Goal: Transaction & Acquisition: Purchase product/service

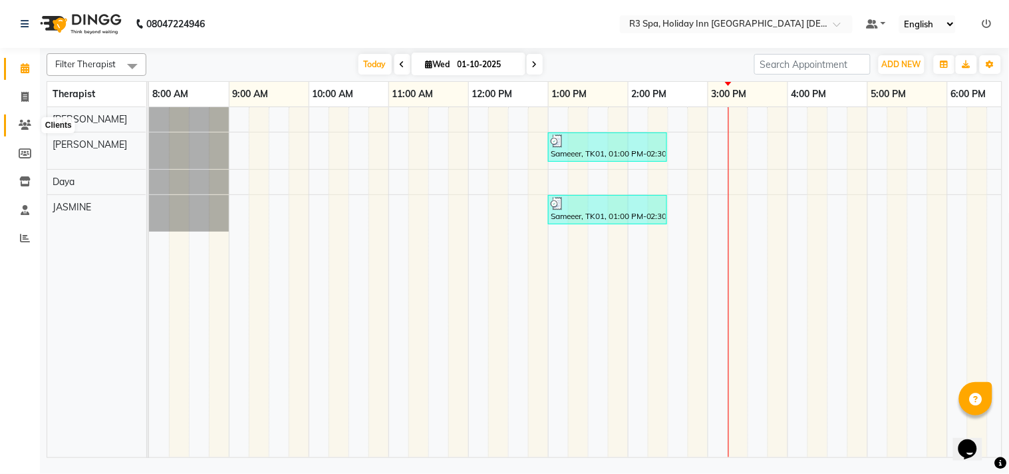
click at [21, 124] on icon at bounding box center [25, 125] width 13 height 10
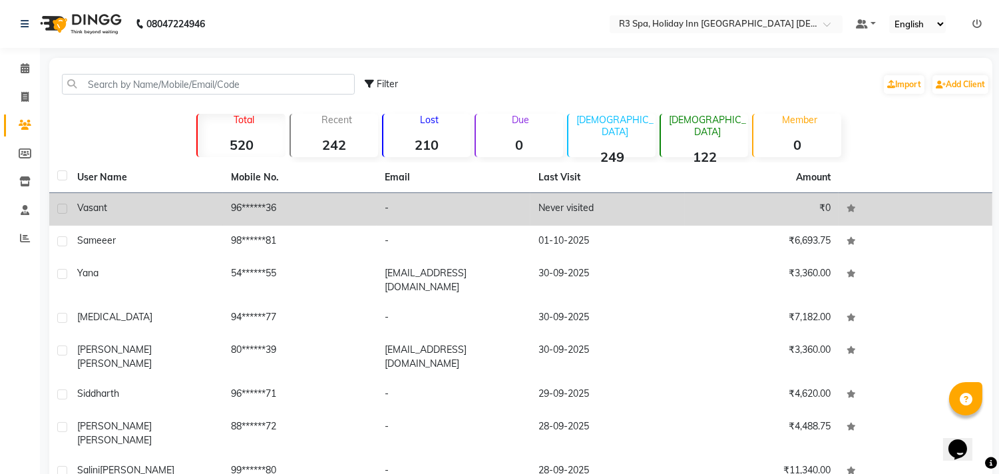
click at [342, 208] on td "96******36" at bounding box center [300, 209] width 154 height 33
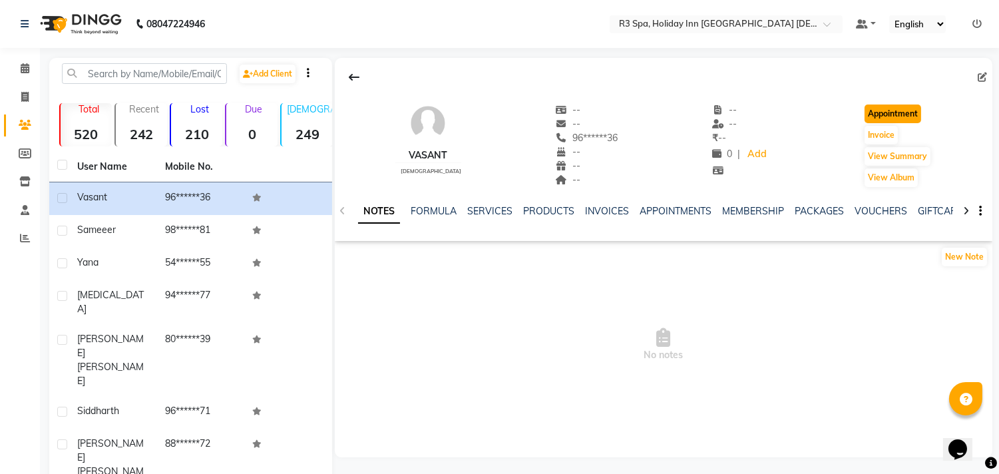
click at [885, 111] on button "Appointment" at bounding box center [892, 113] width 57 height 19
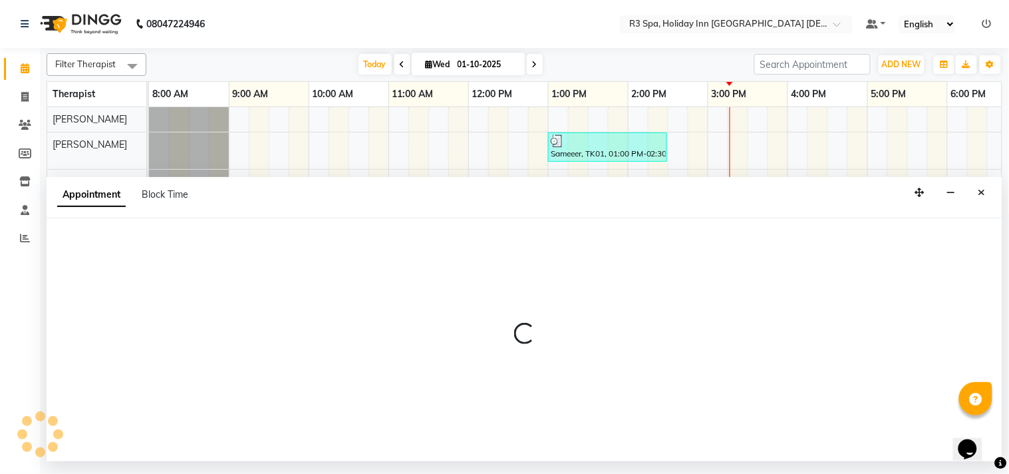
select select "tentative"
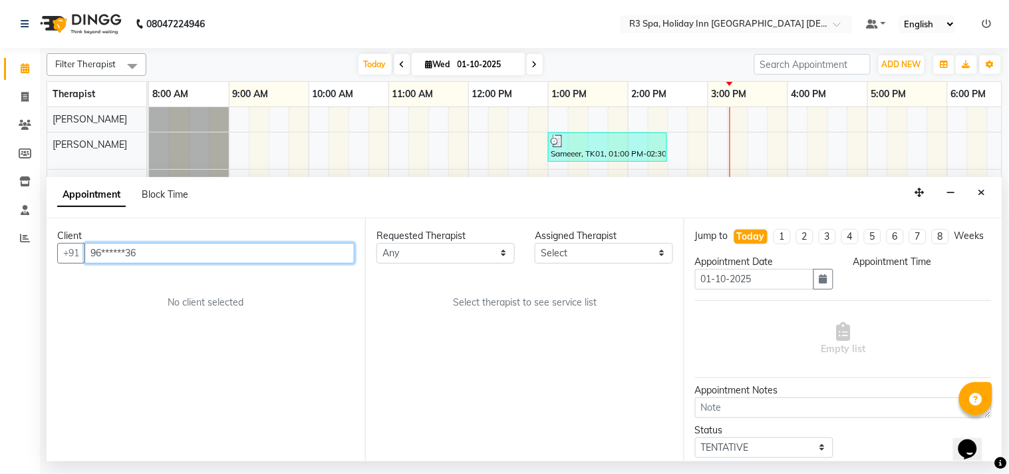
select select "540"
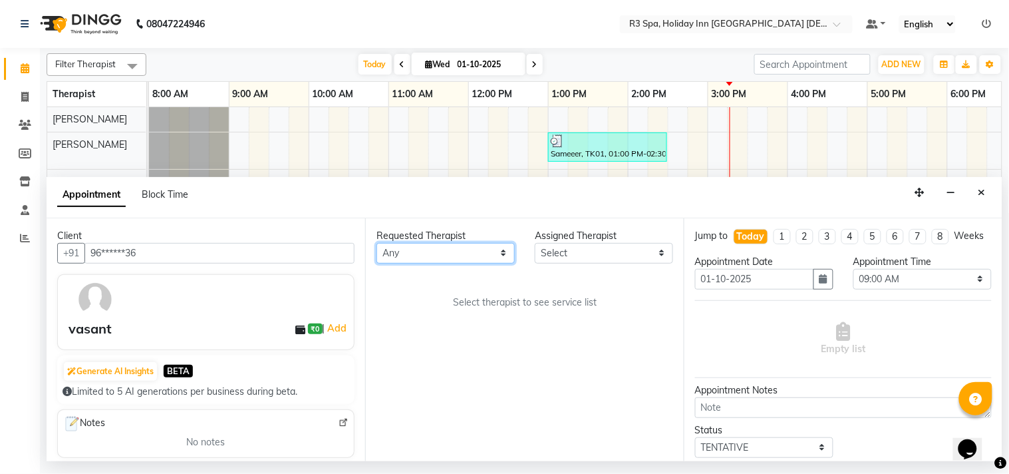
click at [476, 246] on select "Any [PERSON_NAME] [PERSON_NAME]" at bounding box center [446, 253] width 138 height 21
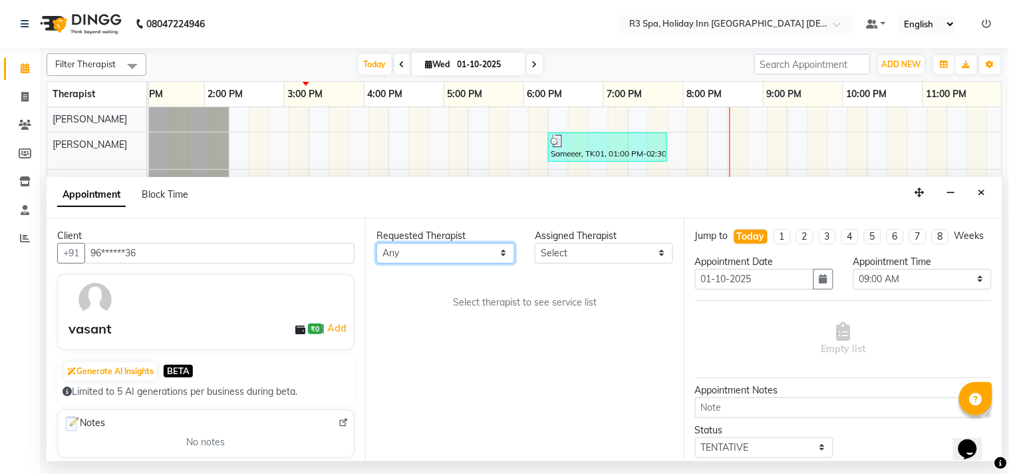
scroll to position [0, 424]
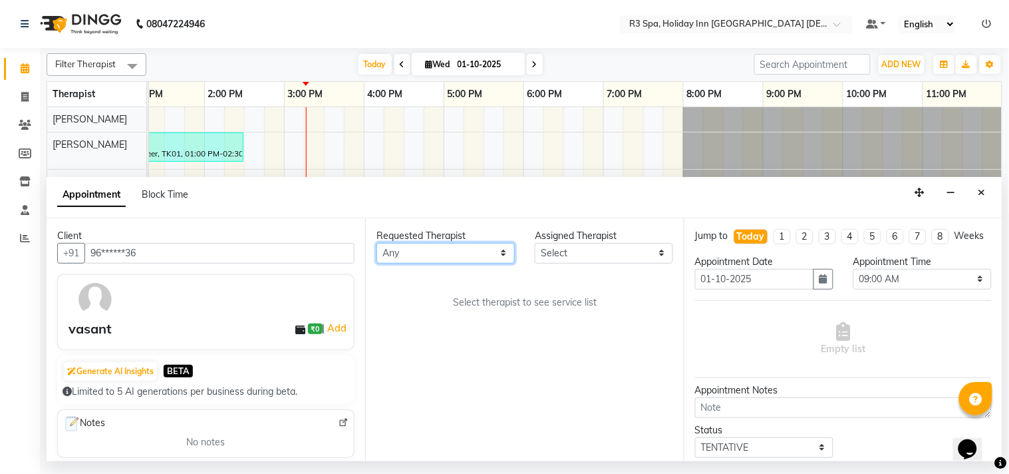
select select "71368"
click at [377, 243] on select "Any [PERSON_NAME] [PERSON_NAME]" at bounding box center [446, 253] width 138 height 21
select select "71368"
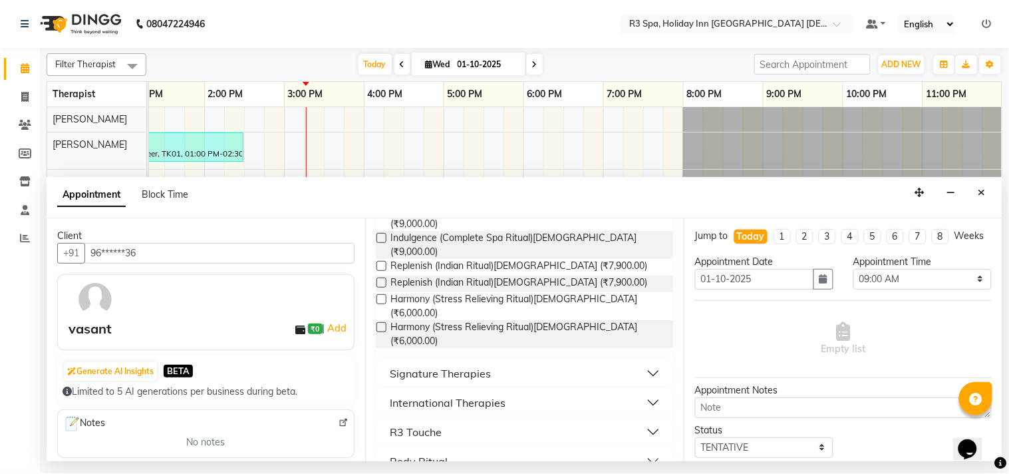
scroll to position [196, 0]
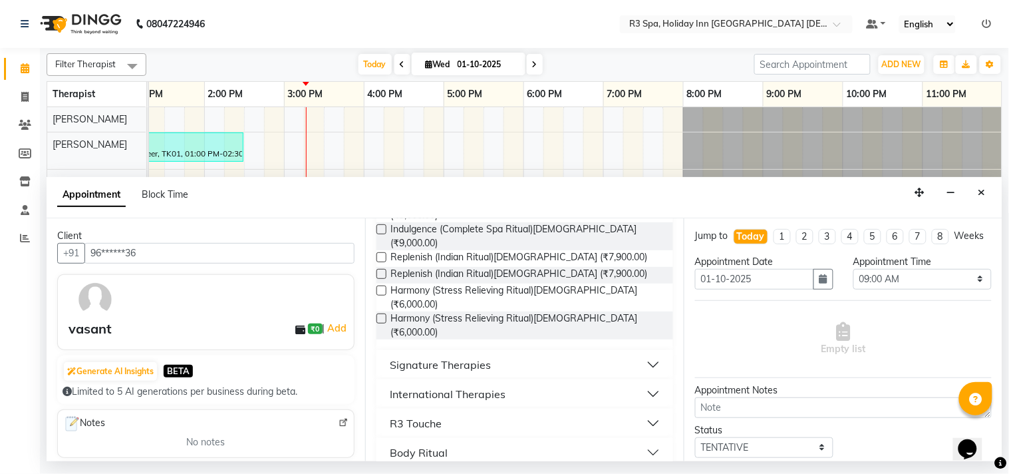
click at [479, 357] on div "Signature Therapies" at bounding box center [440, 365] width 101 height 16
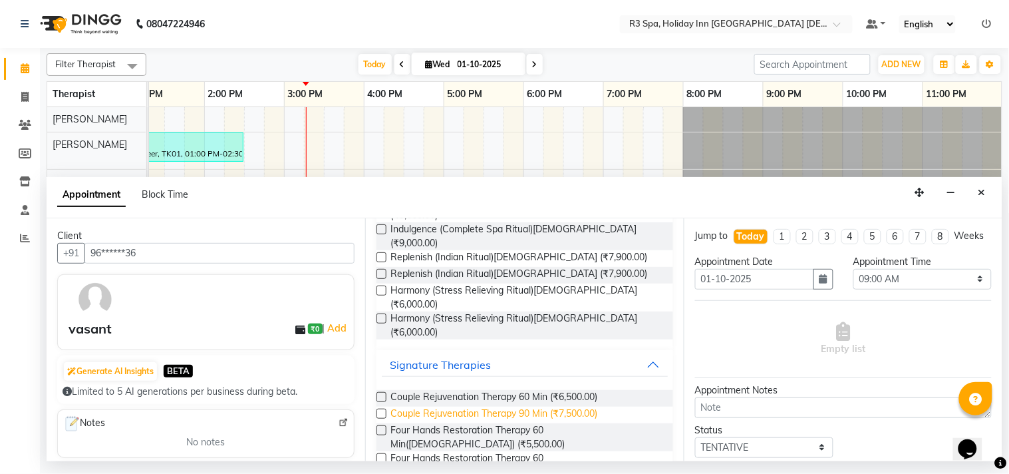
click at [441, 406] on span "Couple Rejuvenation Therapy 90 Min (₹7,500.00)" at bounding box center [494, 414] width 207 height 17
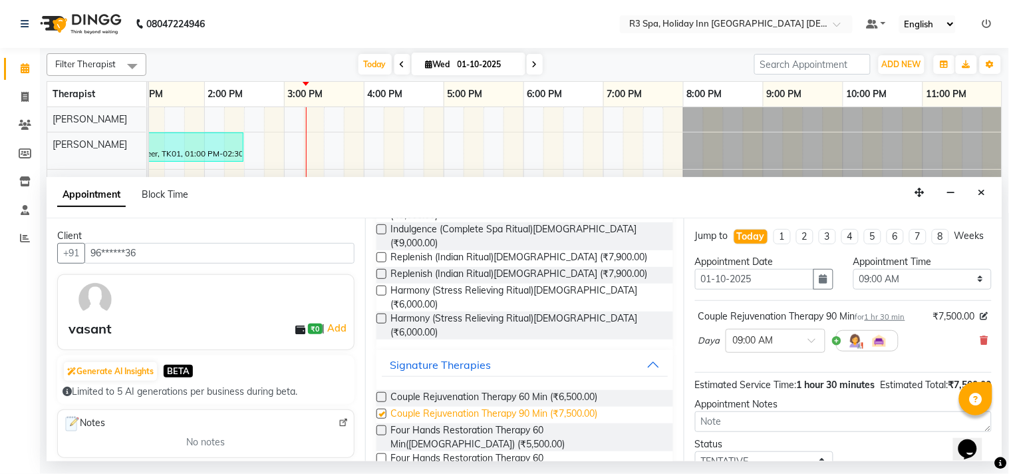
checkbox input "false"
click at [814, 351] on span at bounding box center [816, 344] width 17 height 14
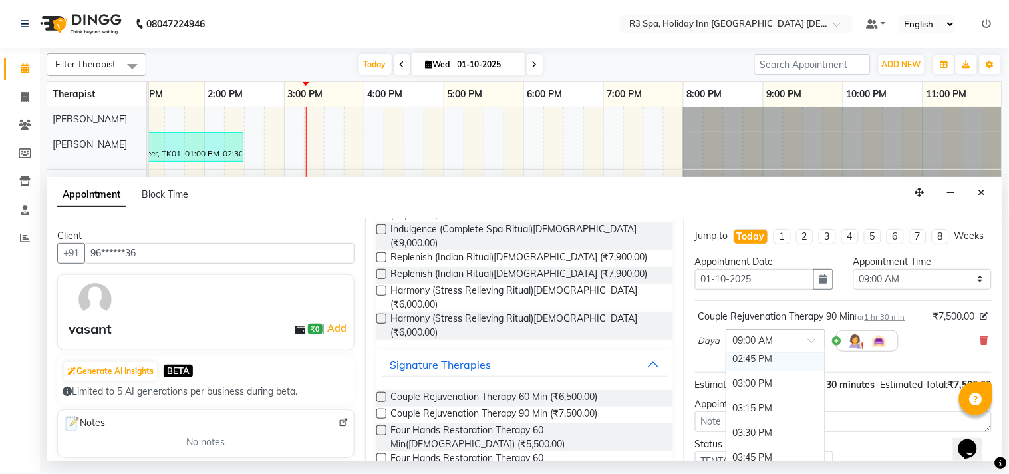
scroll to position [591, 0]
click at [747, 422] on div "03:30 PM" at bounding box center [775, 414] width 98 height 25
click at [852, 344] on div at bounding box center [867, 340] width 63 height 21
click at [849, 349] on img at bounding box center [856, 341] width 16 height 16
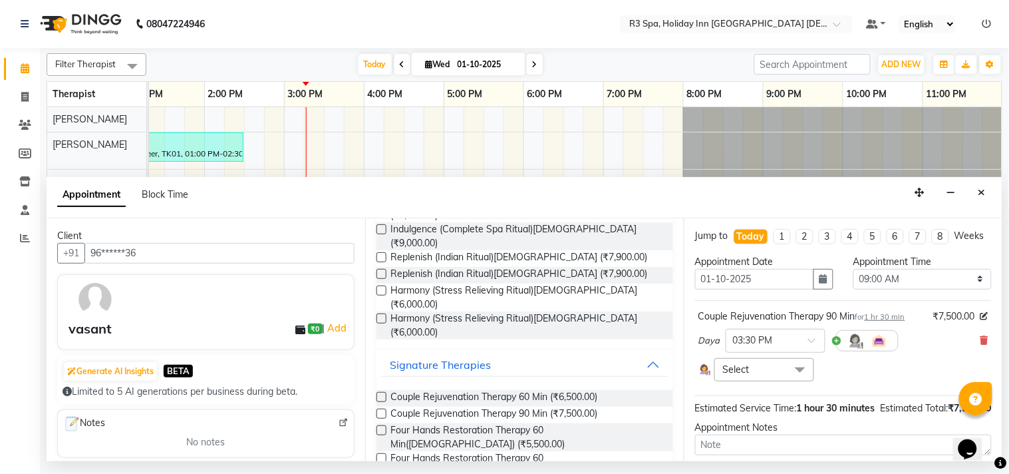
click at [789, 382] on span at bounding box center [800, 370] width 27 height 25
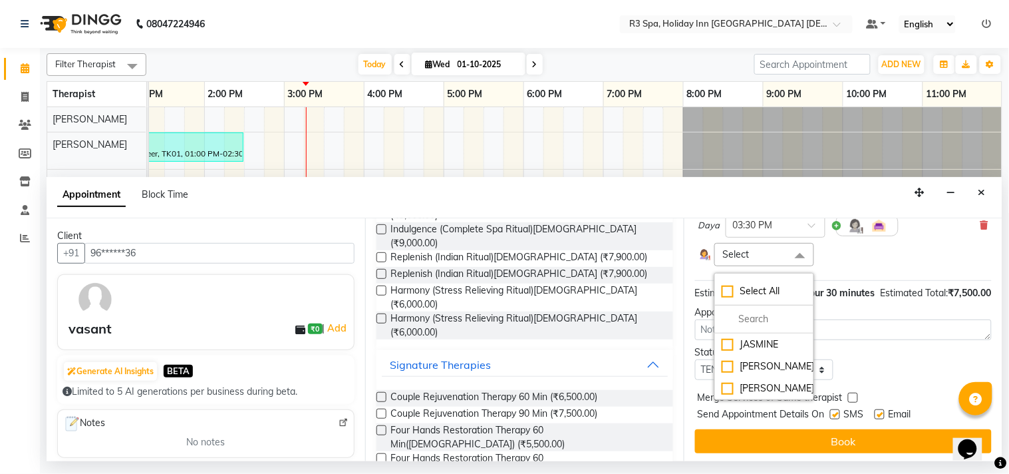
scroll to position [144, 0]
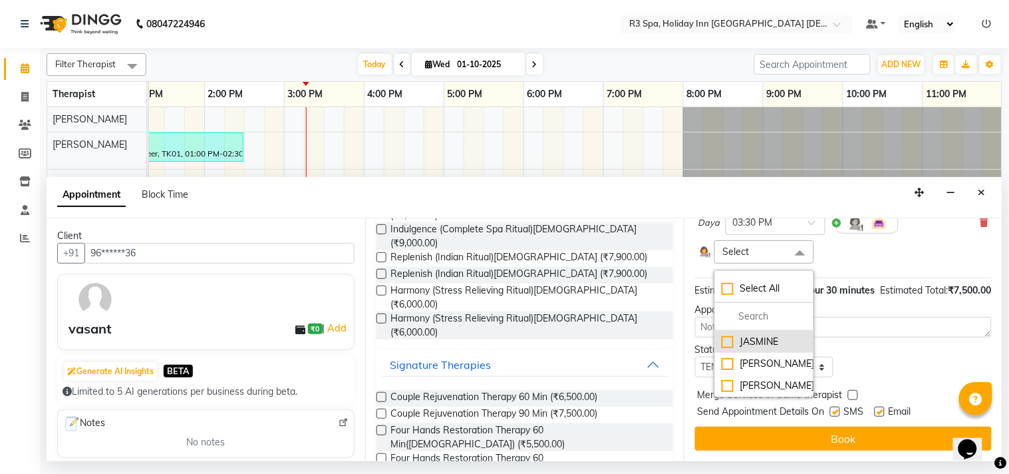
click at [728, 335] on div "JASMINE" at bounding box center [764, 342] width 85 height 14
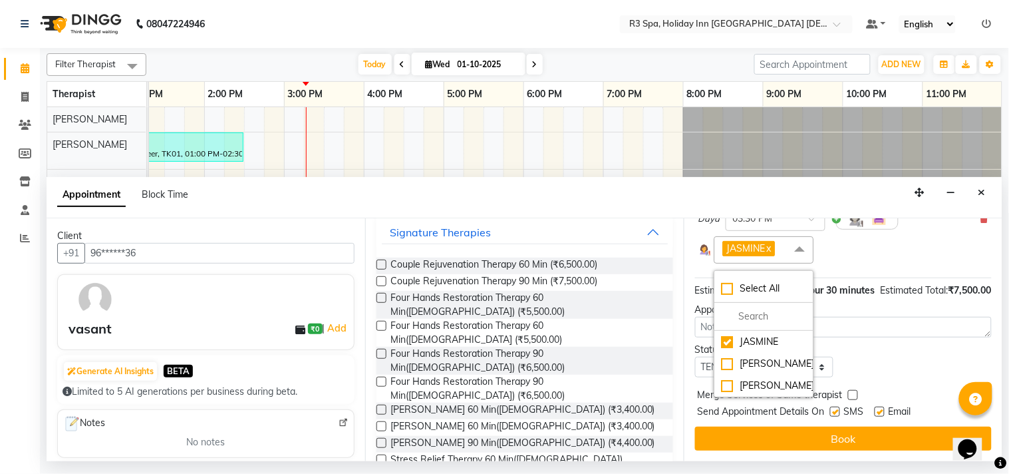
scroll to position [417, 0]
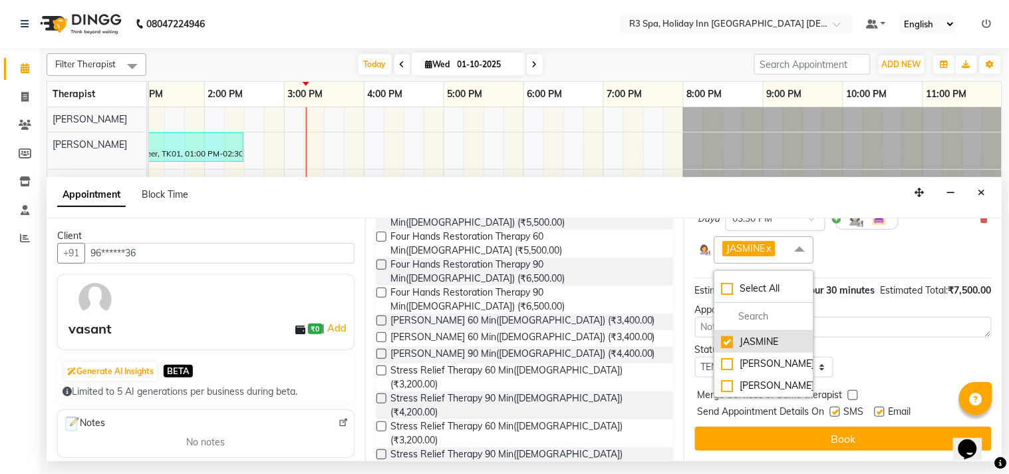
click at [774, 335] on div "JASMINE" at bounding box center [764, 342] width 85 height 14
click at [746, 331] on li "JASMINE" at bounding box center [764, 342] width 98 height 22
checkbox input "true"
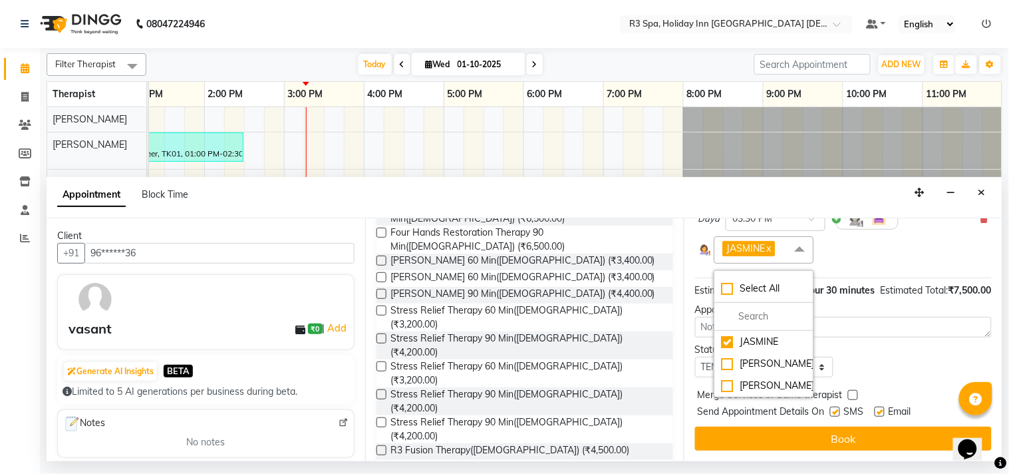
scroll to position [491, 0]
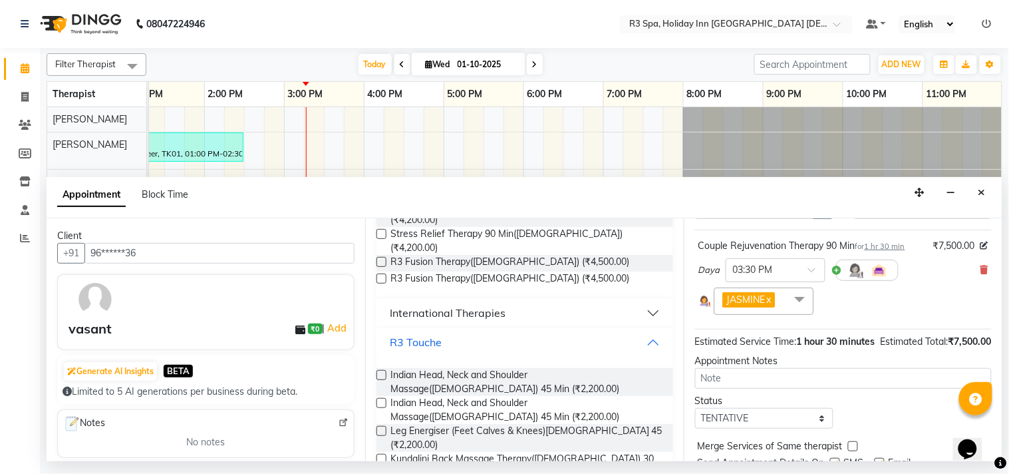
scroll to position [699, 0]
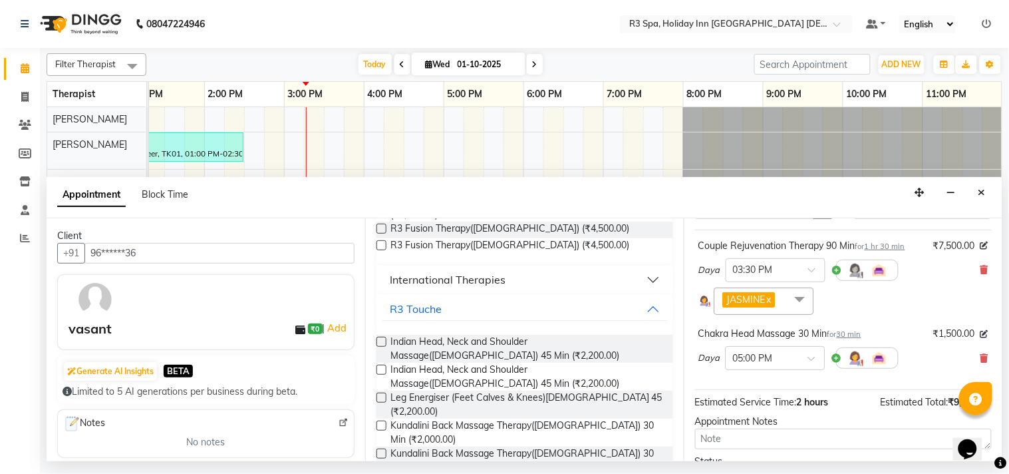
checkbox input "false"
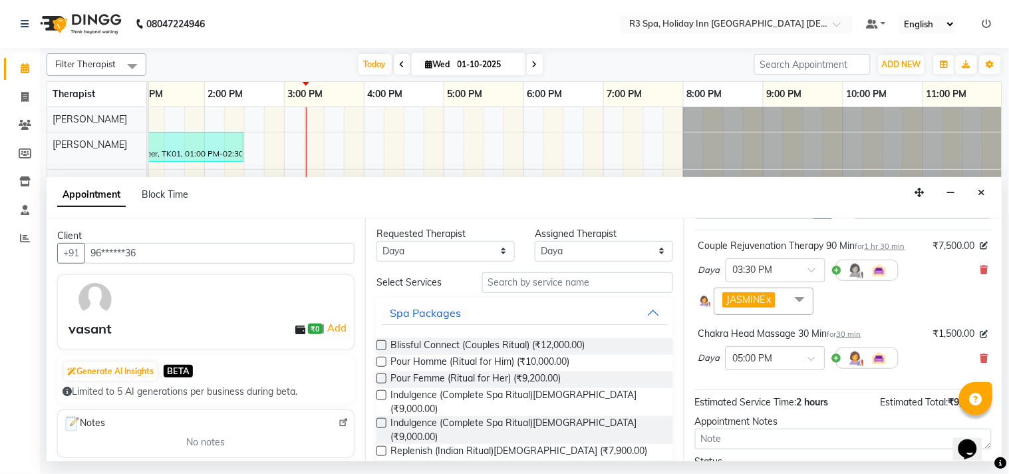
scroll to position [0, 0]
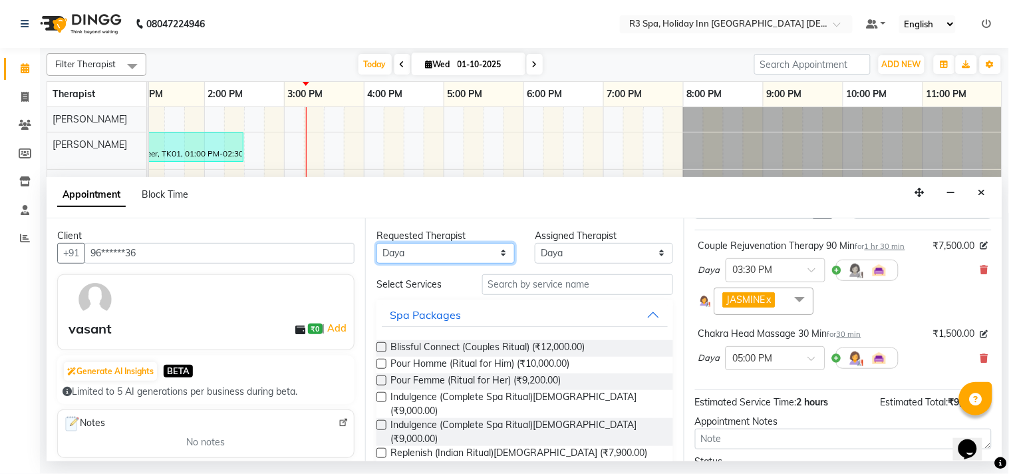
click at [486, 253] on select "Any [PERSON_NAME] [PERSON_NAME]" at bounding box center [446, 253] width 138 height 21
select select "71848"
click at [377, 243] on select "Any [PERSON_NAME] [PERSON_NAME]" at bounding box center [446, 253] width 138 height 21
select select "71848"
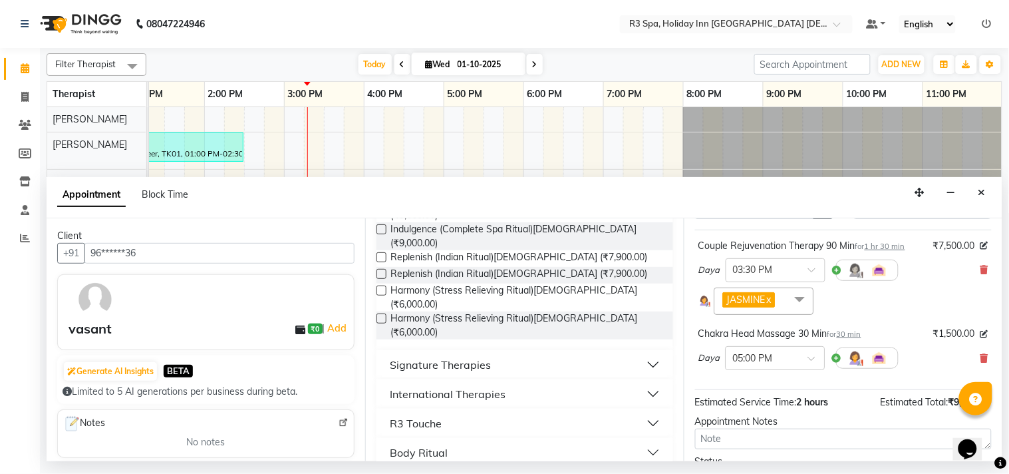
click at [430, 415] on div "R3 Touche" at bounding box center [416, 423] width 52 height 16
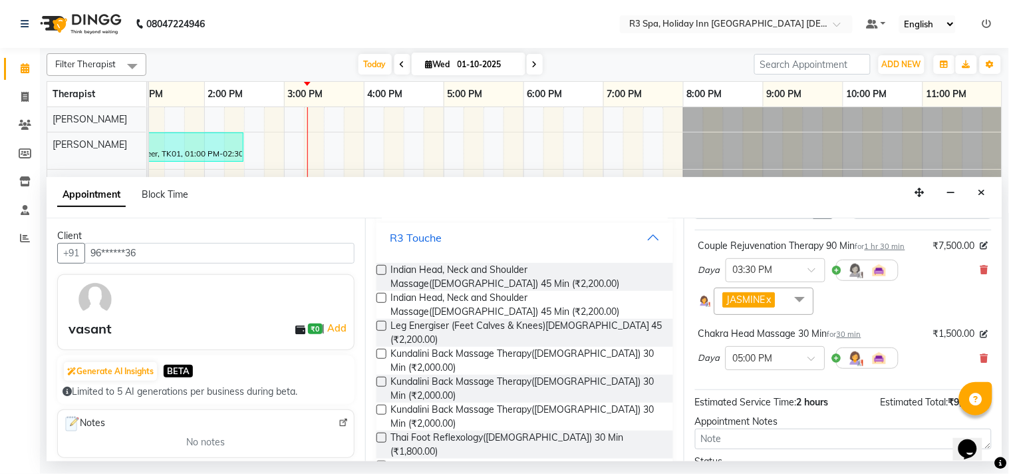
scroll to position [400, 0]
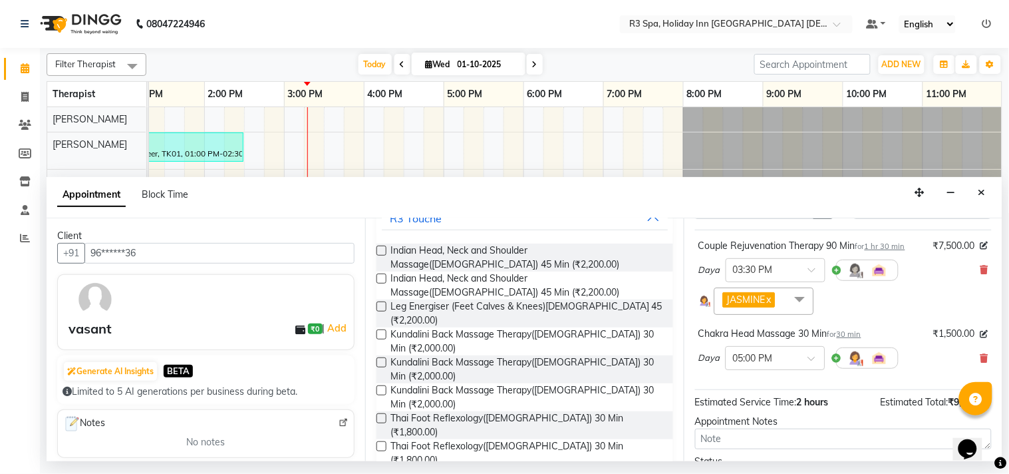
click at [381, 441] on label at bounding box center [382, 446] width 10 height 10
click at [381, 443] on input "checkbox" at bounding box center [381, 447] width 9 height 9
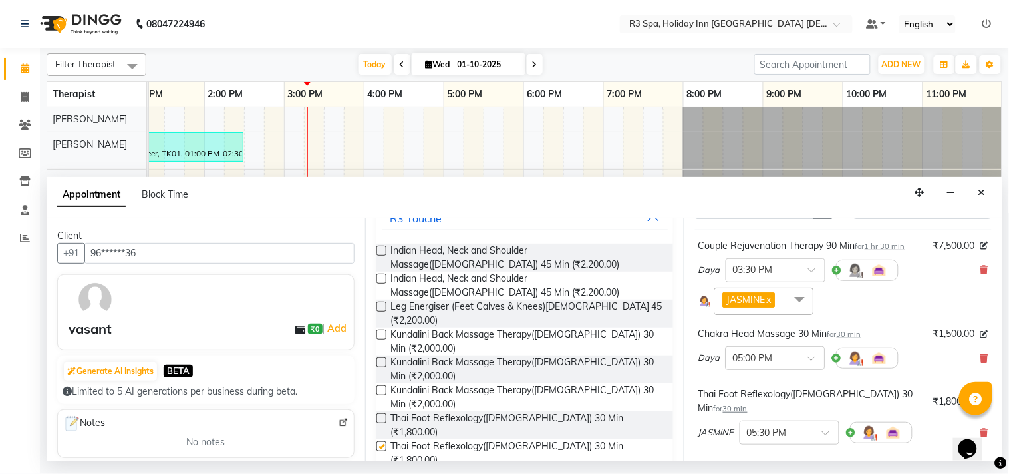
checkbox input "false"
click at [805, 429] on input "text" at bounding box center [776, 431] width 59 height 14
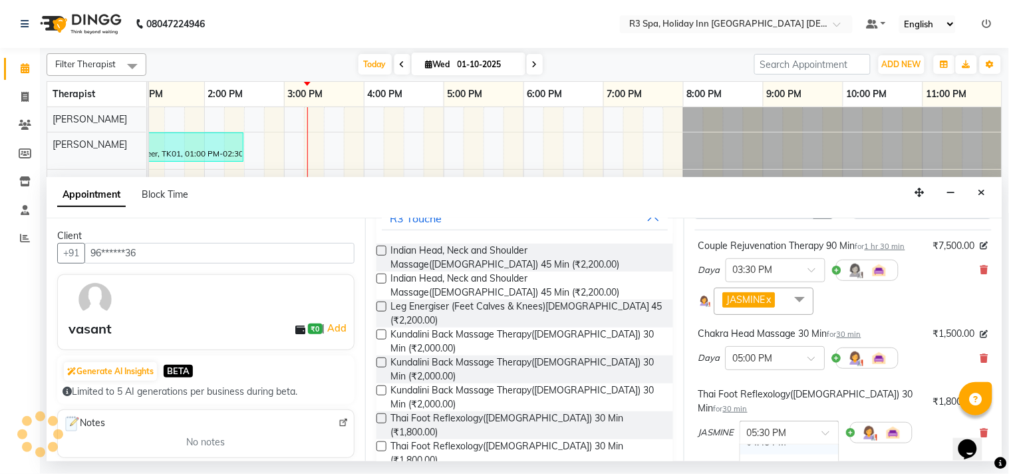
scroll to position [144, 0]
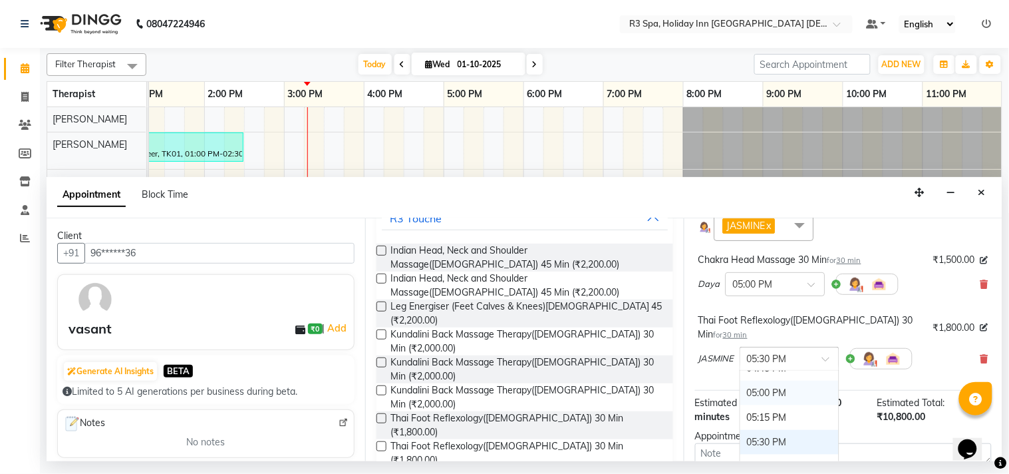
click at [776, 391] on div "05:00 PM" at bounding box center [789, 393] width 98 height 25
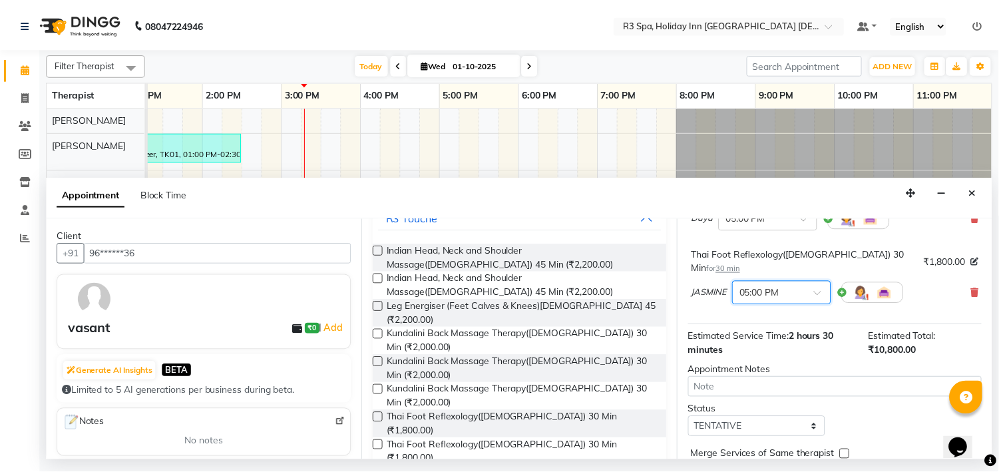
scroll to position [283, 0]
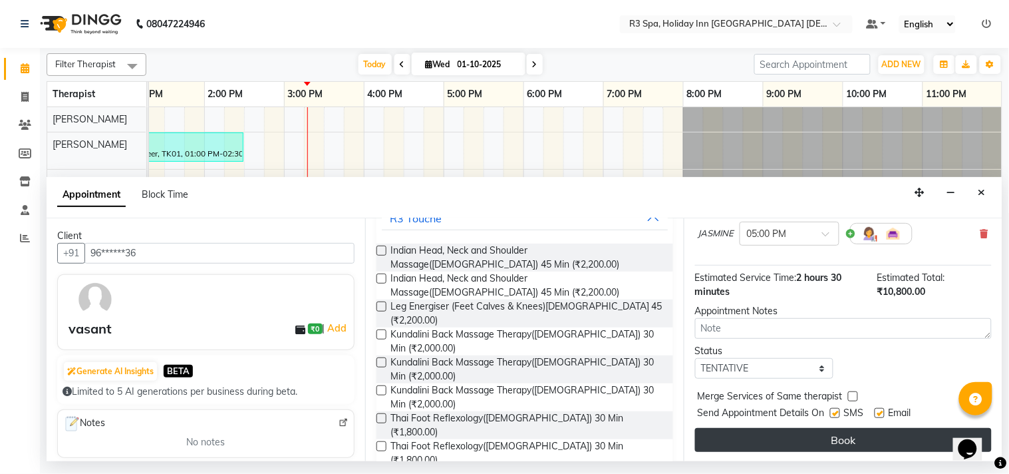
click at [795, 436] on button "Book" at bounding box center [843, 440] width 297 height 24
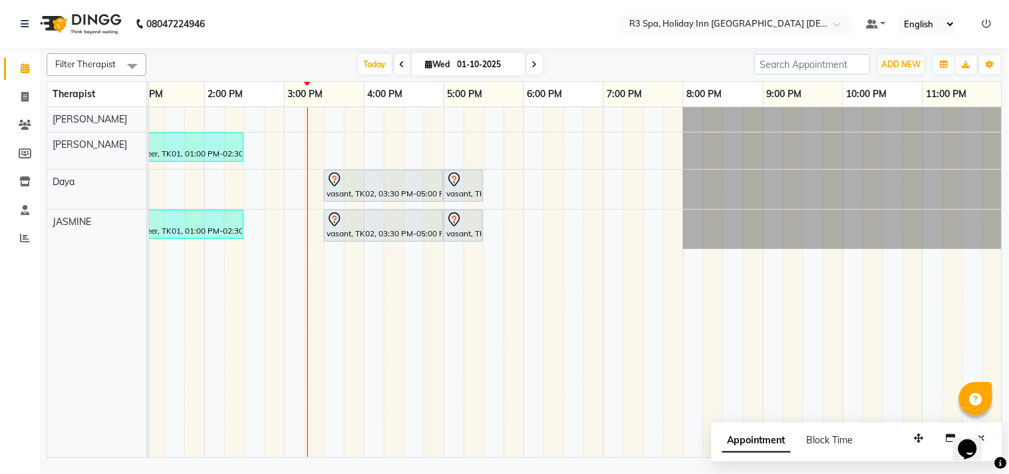
click at [407, 188] on div "vasant, TK02, 03:30 PM-05:00 PM, Couple Rejuvenation Therapy 90 Min" at bounding box center [383, 186] width 116 height 28
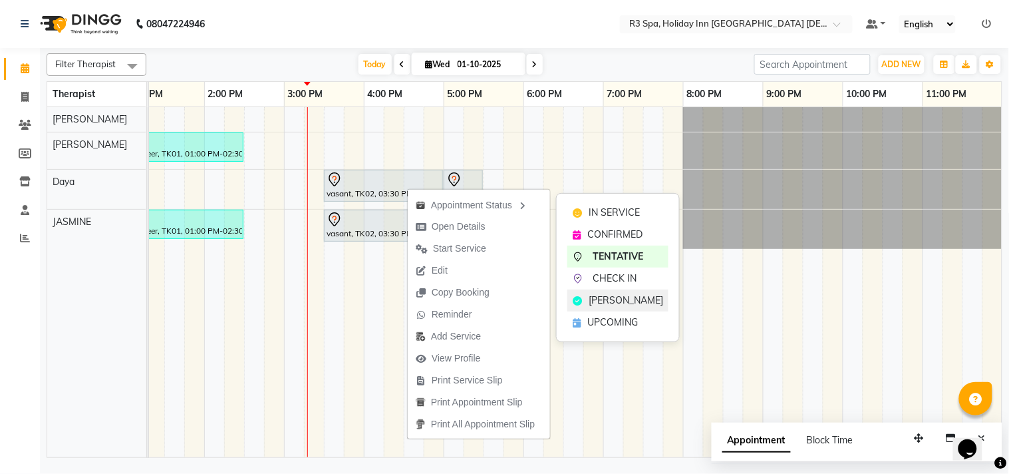
click at [614, 300] on span "[PERSON_NAME]" at bounding box center [626, 300] width 75 height 14
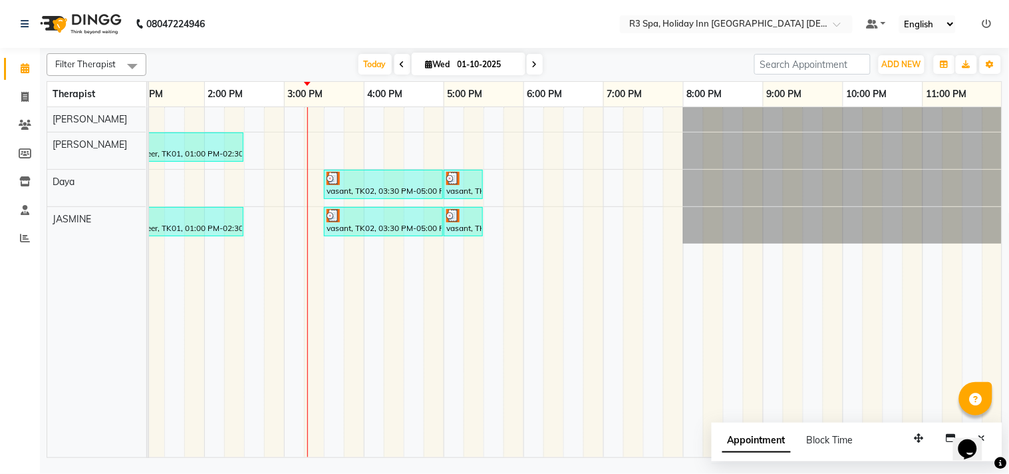
click at [410, 184] on div at bounding box center [384, 178] width 114 height 13
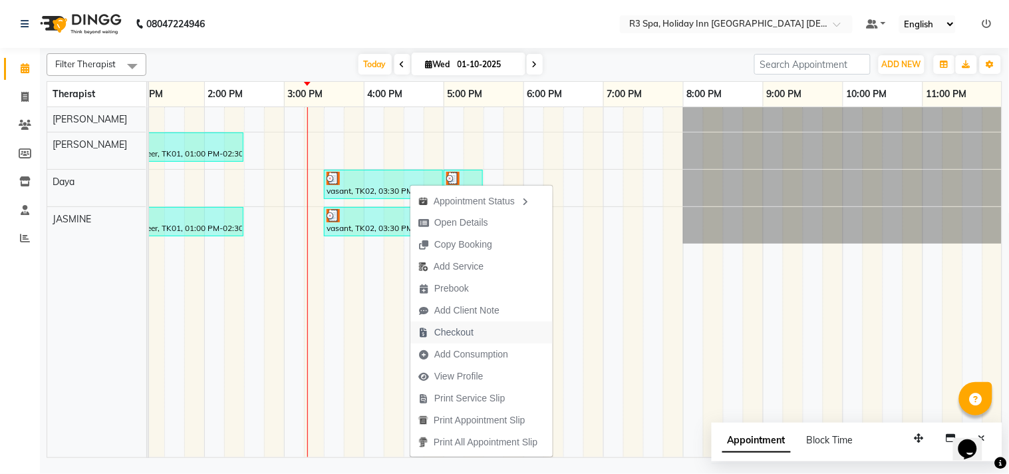
click at [451, 328] on span "Checkout" at bounding box center [453, 332] width 39 height 14
select select "service"
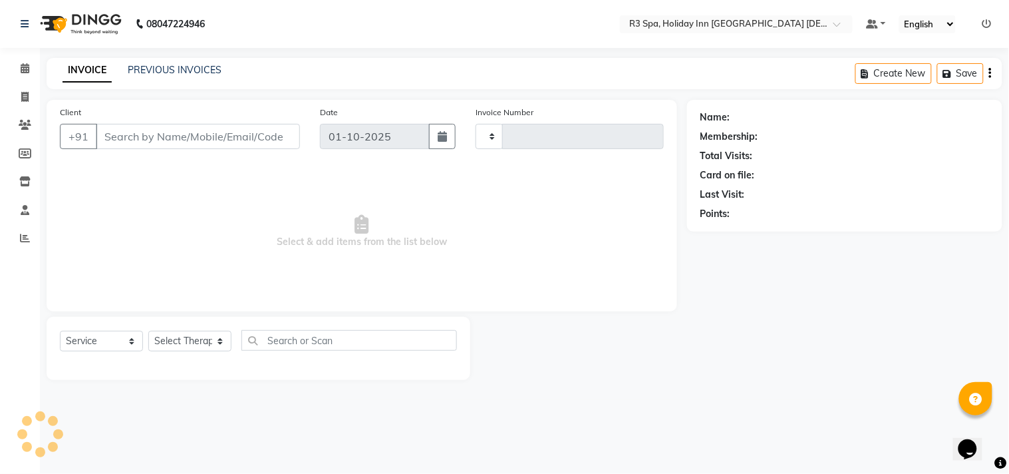
type input "0633"
select select "7921"
type input "96******36"
select select "71368"
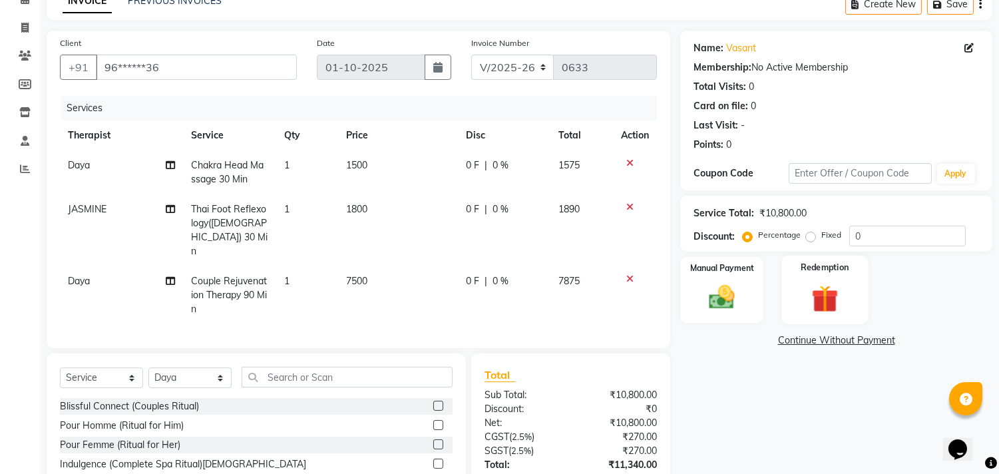
scroll to position [162, 0]
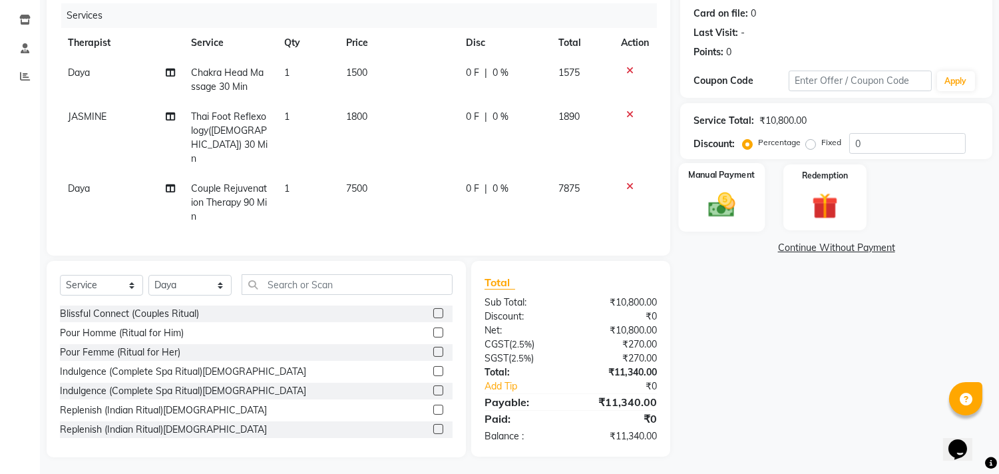
click at [720, 197] on img at bounding box center [722, 205] width 44 height 31
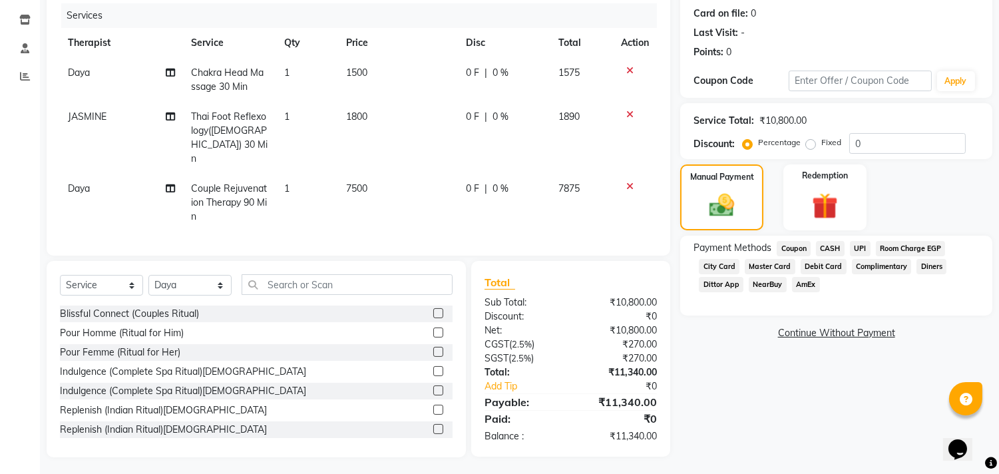
click at [864, 246] on span "UPI" at bounding box center [860, 248] width 21 height 15
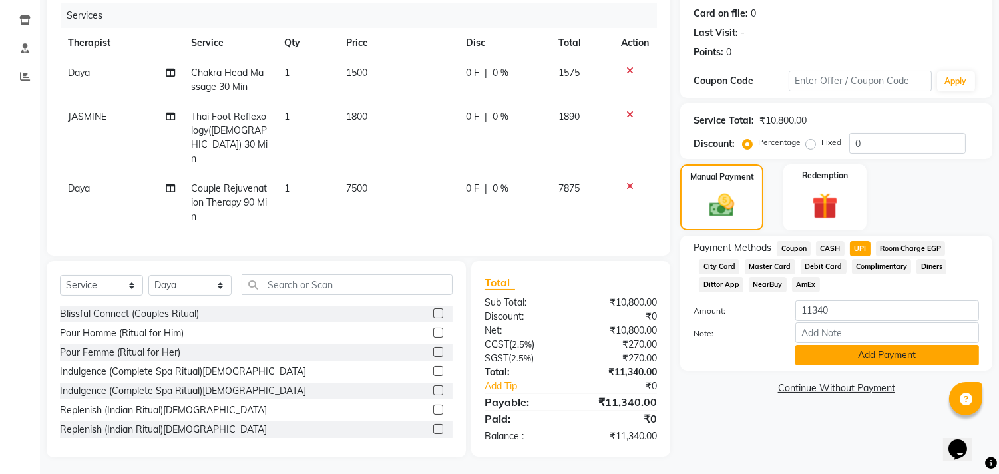
click at [891, 349] on button "Add Payment" at bounding box center [887, 355] width 184 height 21
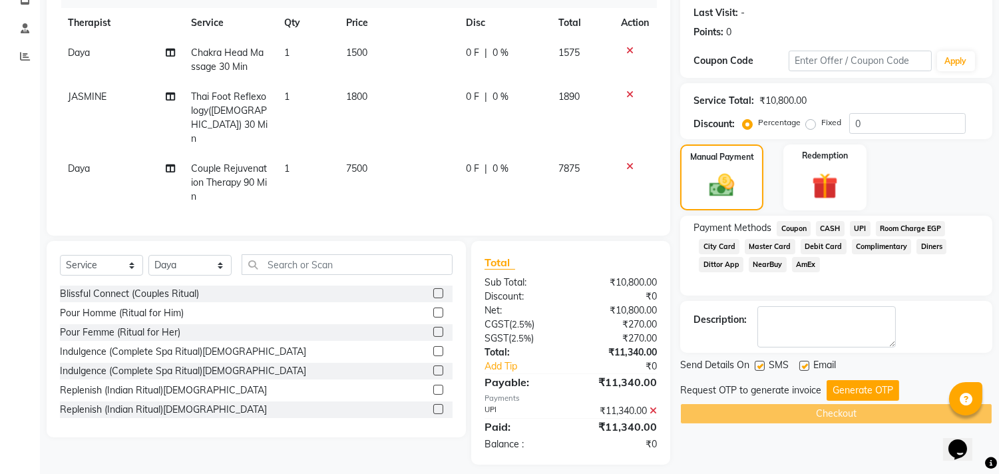
scroll to position [189, 0]
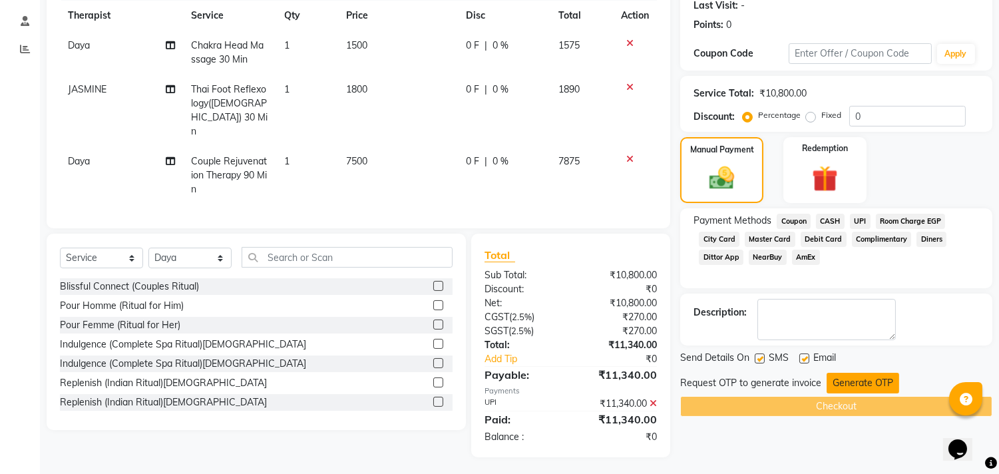
click at [867, 384] on button "Generate OTP" at bounding box center [862, 383] width 73 height 21
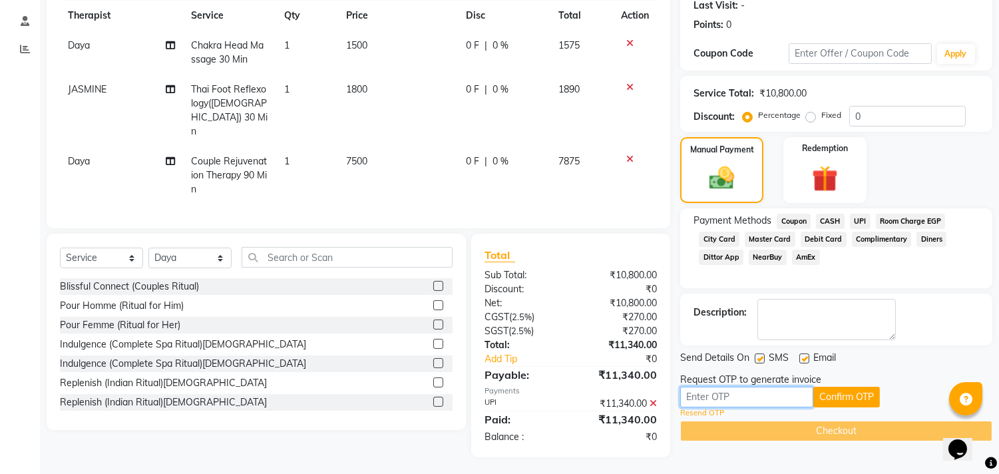
click at [725, 396] on input "text" at bounding box center [746, 397] width 133 height 21
type input "7169"
click at [864, 396] on button "Confirm OTP" at bounding box center [846, 397] width 67 height 21
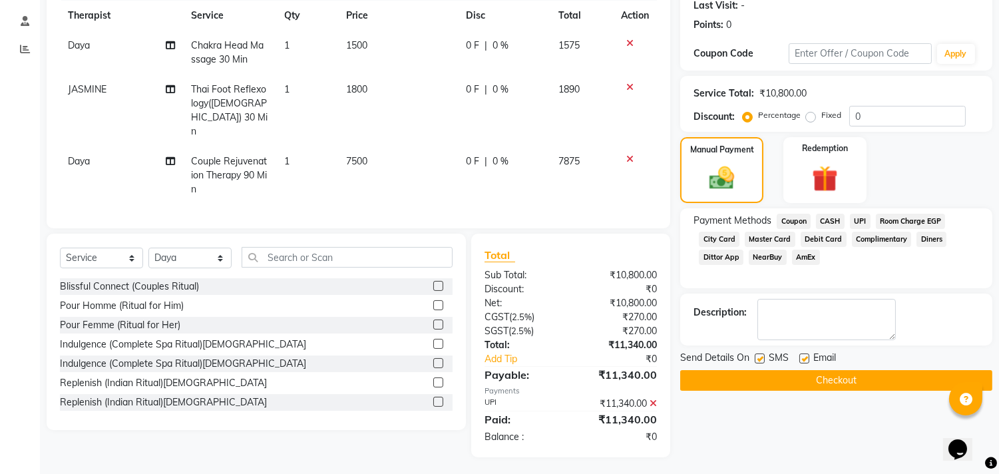
click at [818, 371] on button "Checkout" at bounding box center [836, 380] width 312 height 21
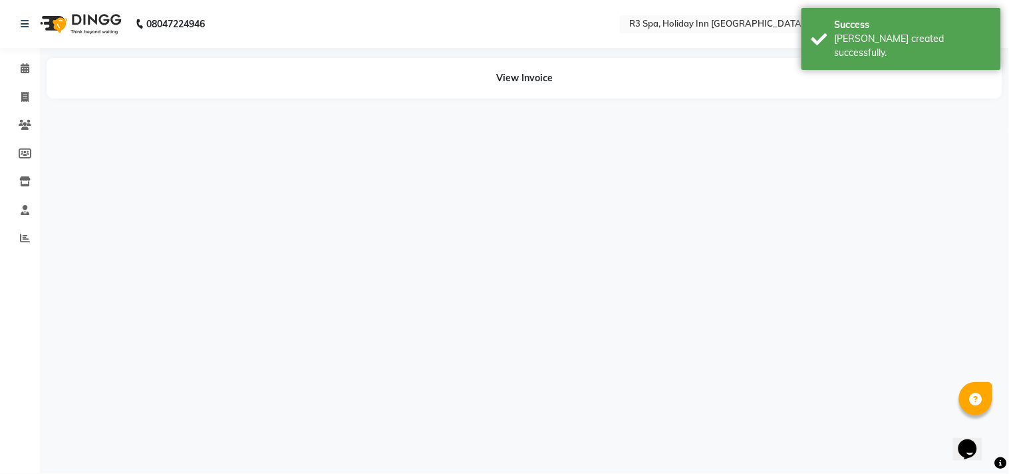
select select "71368"
select select "71848"
select select "71368"
select select "71848"
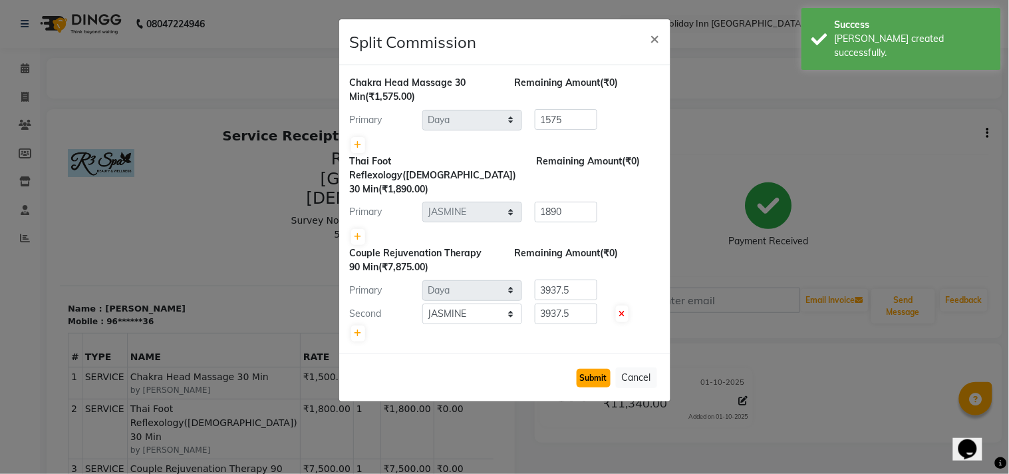
click at [589, 369] on button "Submit" at bounding box center [594, 378] width 34 height 19
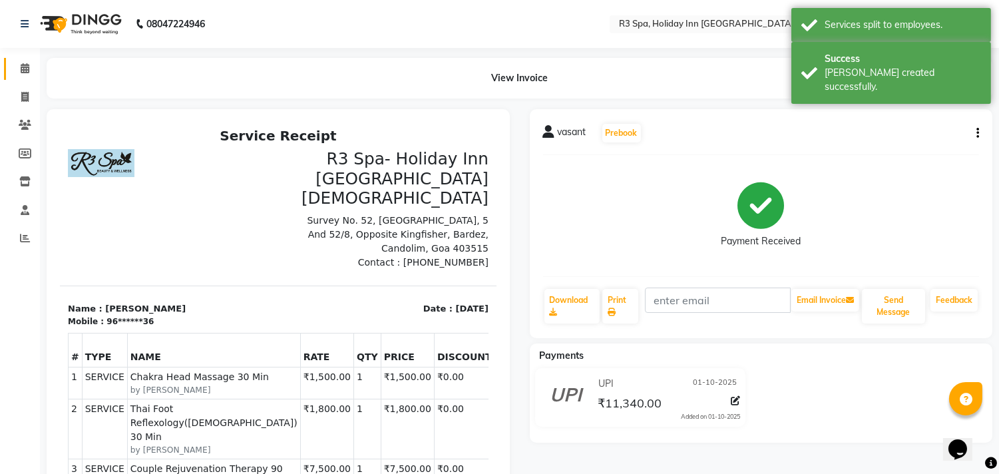
click at [24, 68] on icon at bounding box center [25, 68] width 9 height 10
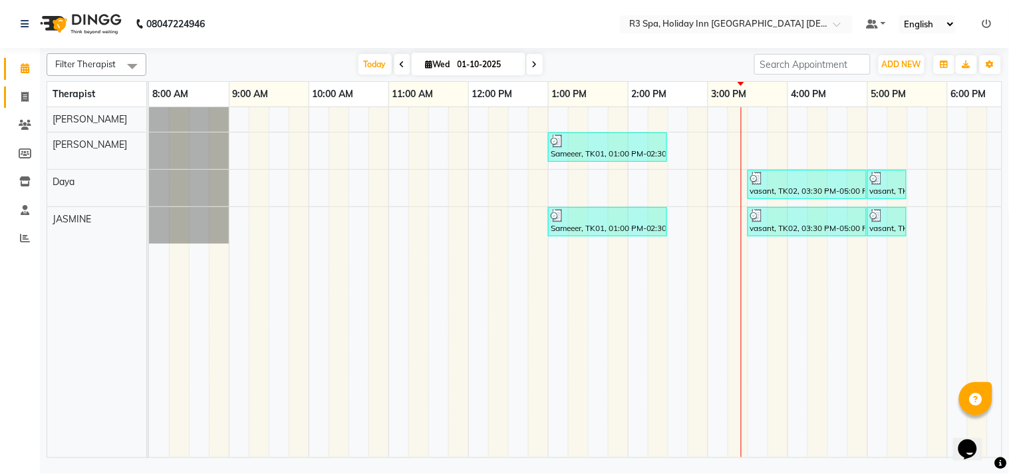
click at [15, 102] on span at bounding box center [24, 97] width 23 height 15
select select "service"
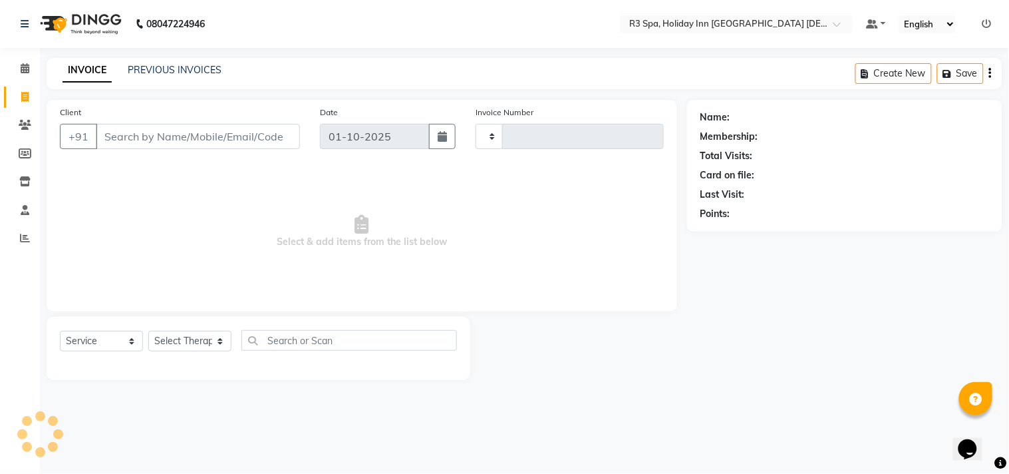
type input "0634"
select select "7921"
click at [25, 120] on icon at bounding box center [25, 125] width 13 height 10
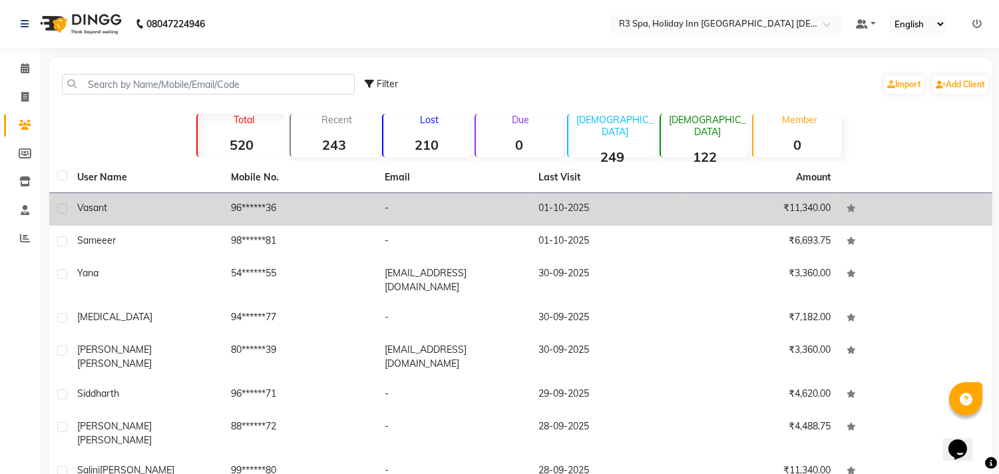
click at [387, 207] on td "-" at bounding box center [454, 209] width 154 height 33
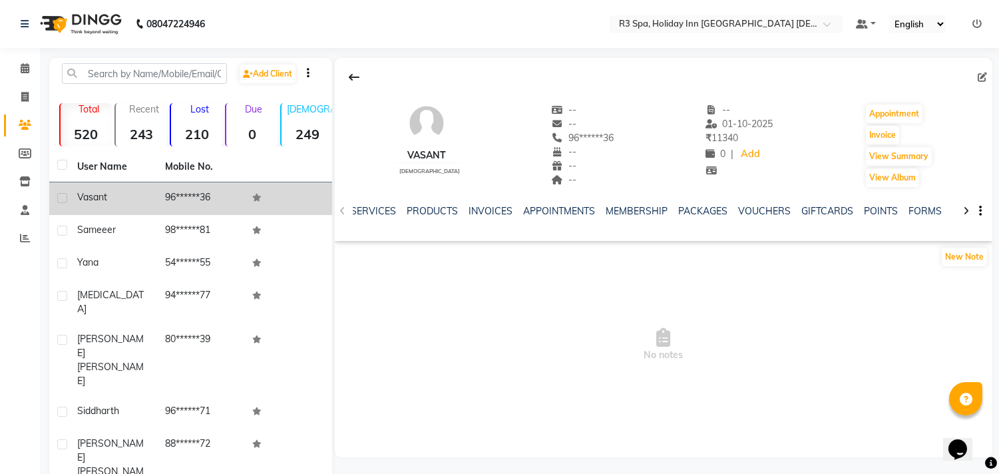
scroll to position [0, 245]
click at [789, 207] on link "FORMS" at bounding box center [796, 211] width 33 height 12
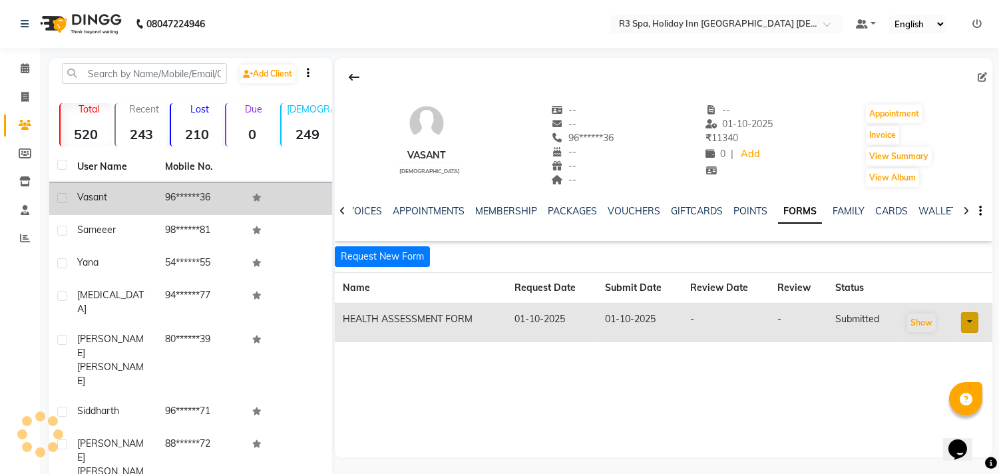
scroll to position [0, 125]
click at [921, 317] on button "Show" at bounding box center [921, 322] width 29 height 19
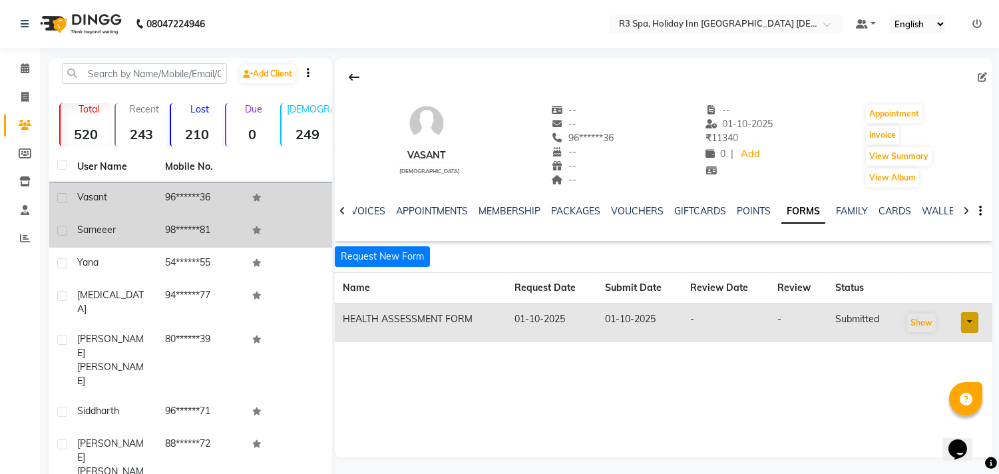
click at [114, 225] on span "Sameeer" at bounding box center [96, 230] width 39 height 12
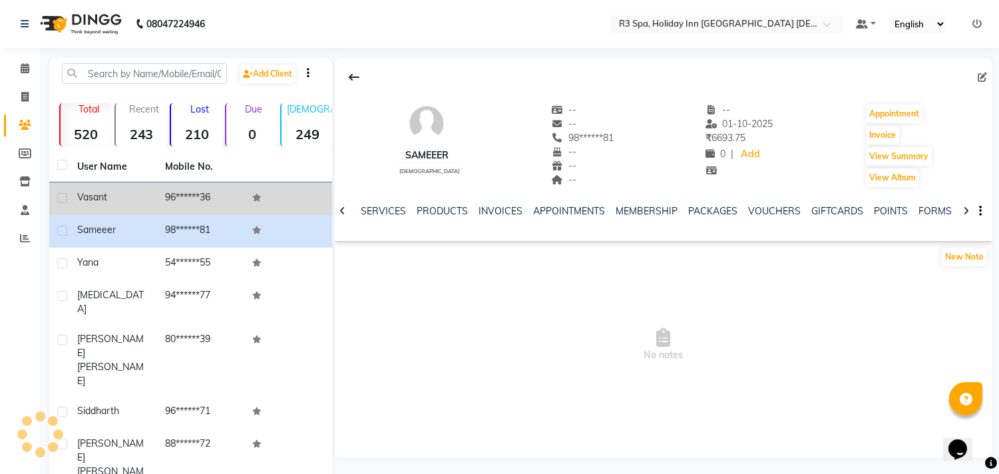
click at [117, 192] on div "vasant" at bounding box center [113, 197] width 72 height 14
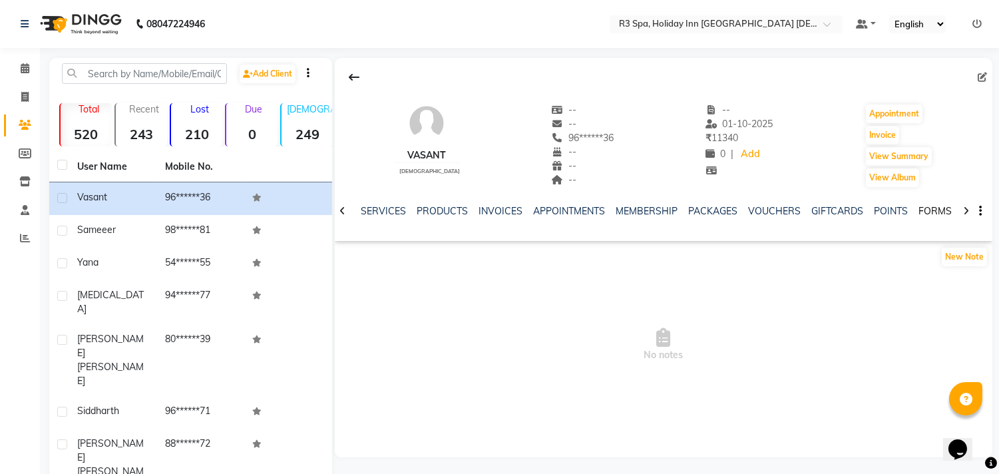
click at [919, 211] on link "FORMS" at bounding box center [934, 211] width 33 height 12
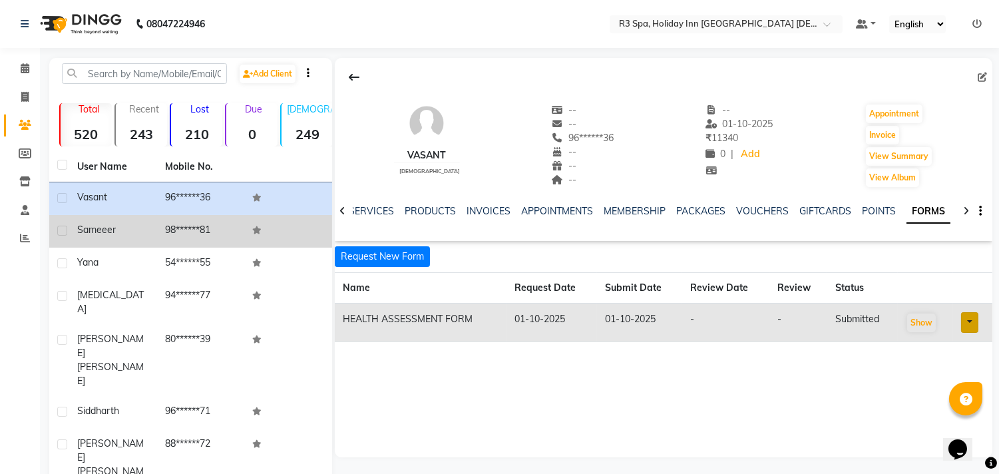
click at [114, 236] on div "Sameeer" at bounding box center [113, 230] width 72 height 14
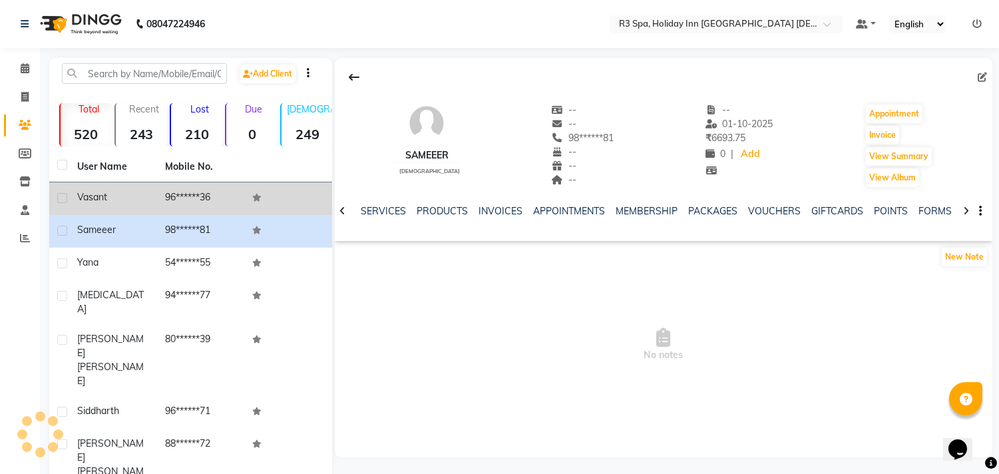
click at [144, 191] on div "vasant" at bounding box center [113, 197] width 72 height 14
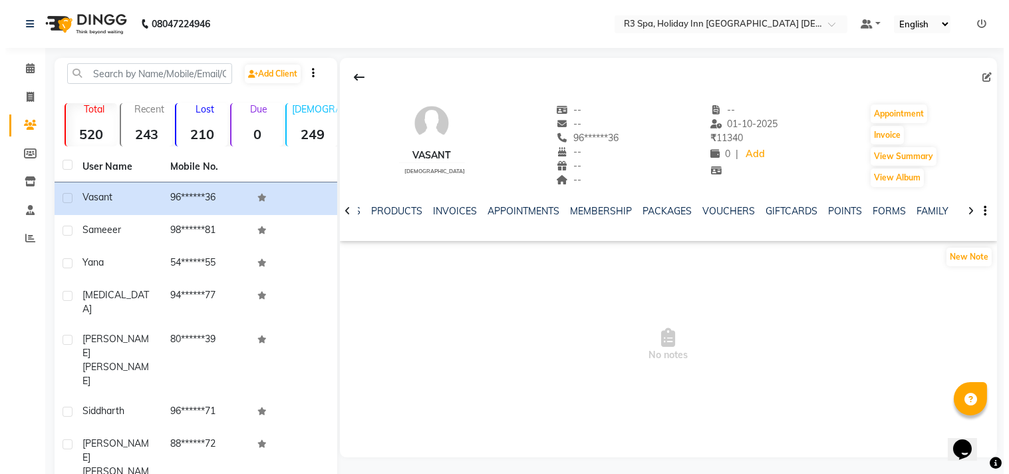
scroll to position [0, 50]
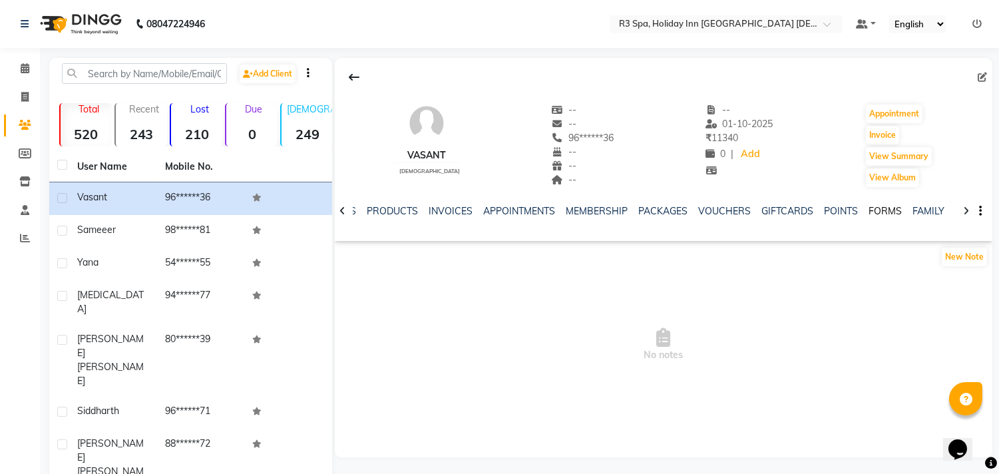
click at [868, 209] on link "FORMS" at bounding box center [884, 211] width 33 height 12
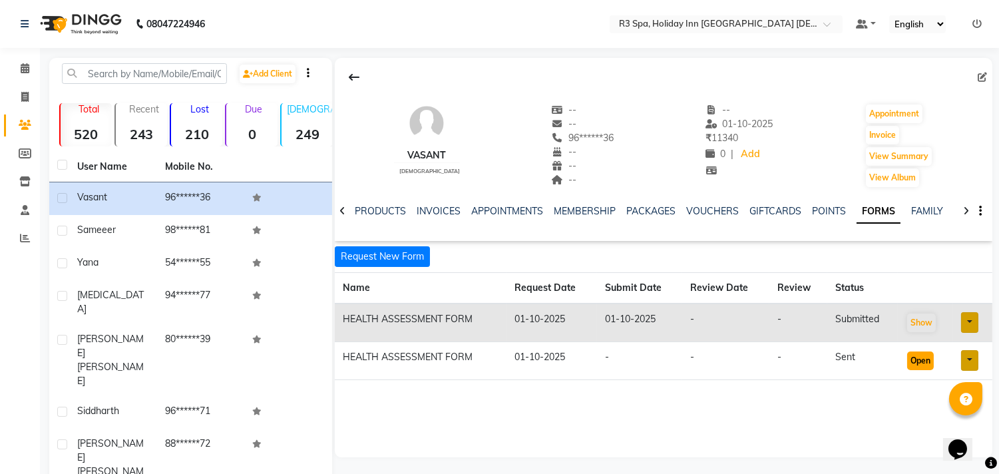
click at [911, 356] on button "Open" at bounding box center [920, 360] width 27 height 19
click at [27, 65] on icon at bounding box center [25, 68] width 9 height 10
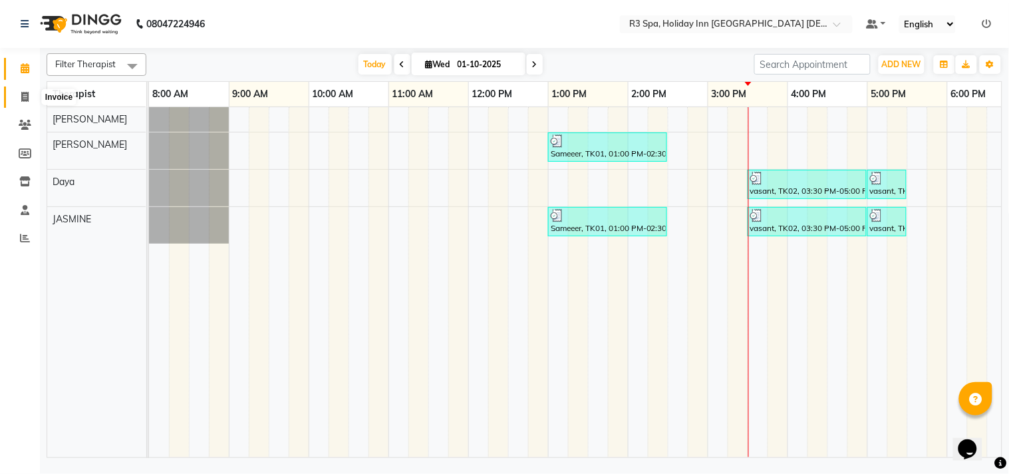
click at [25, 94] on icon at bounding box center [24, 97] width 7 height 10
select select "7921"
select select "service"
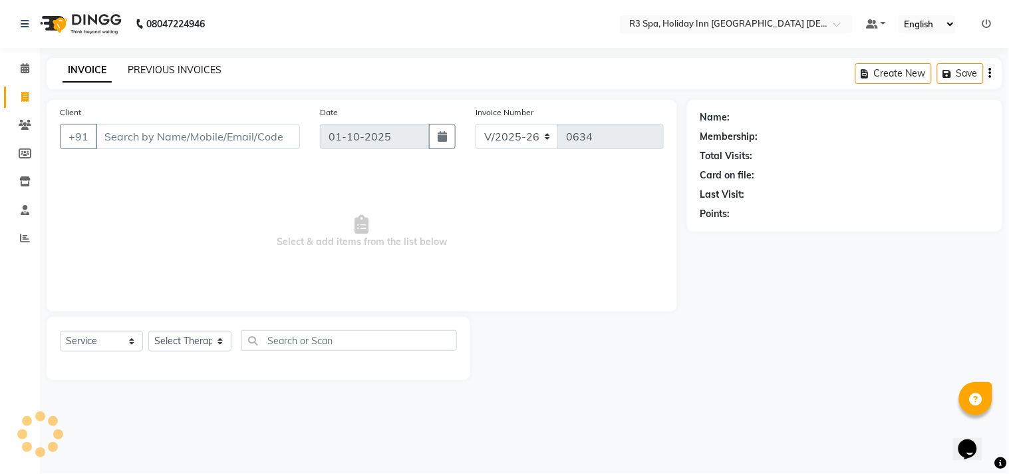
drag, startPoint x: 182, startPoint y: 65, endPoint x: 226, endPoint y: 394, distance: 333.0
click at [182, 65] on link "PREVIOUS INVOICES" at bounding box center [175, 70] width 94 height 12
